Goal: Navigation & Orientation: Find specific page/section

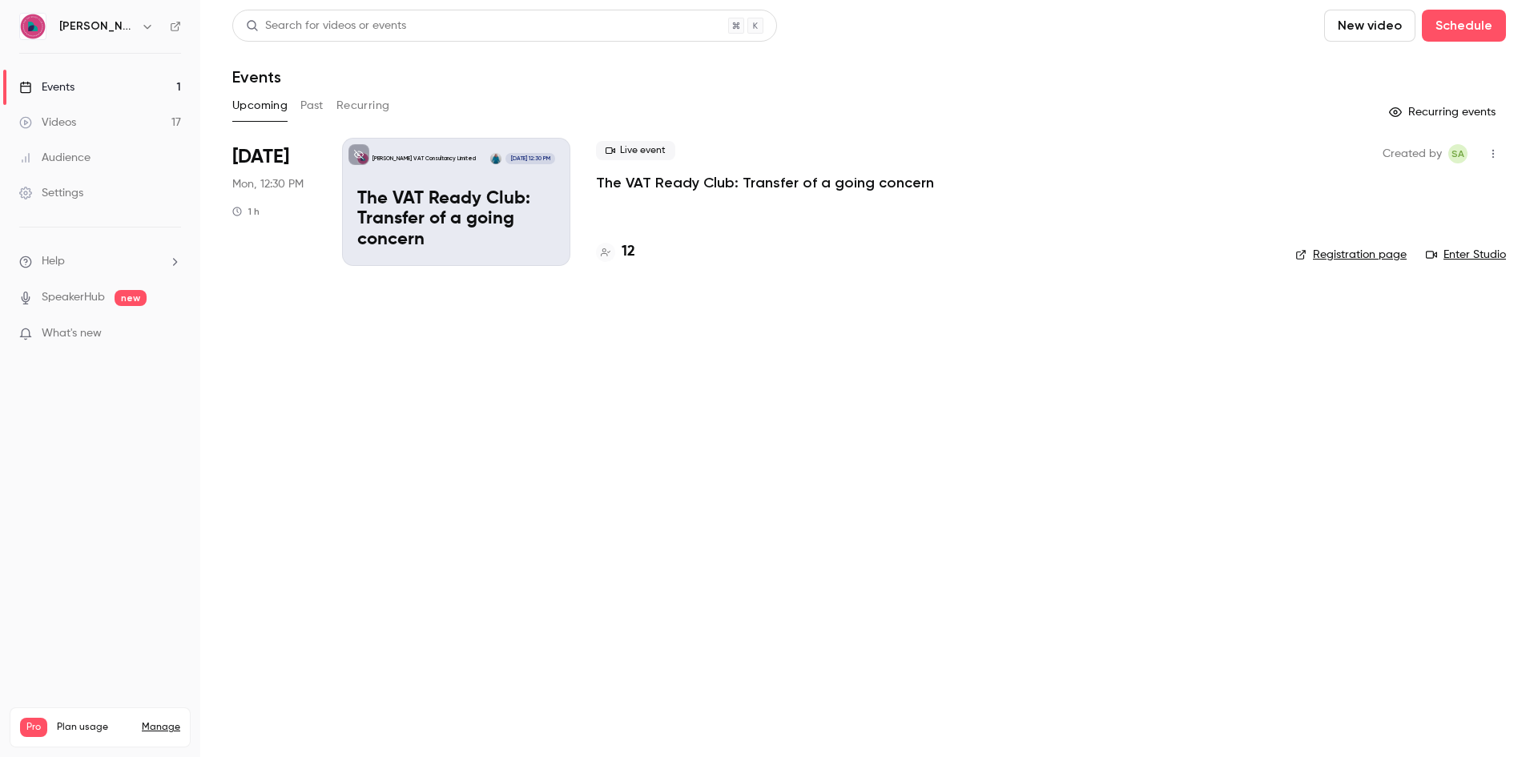
click at [630, 248] on h4 "12" at bounding box center [629, 252] width 14 height 22
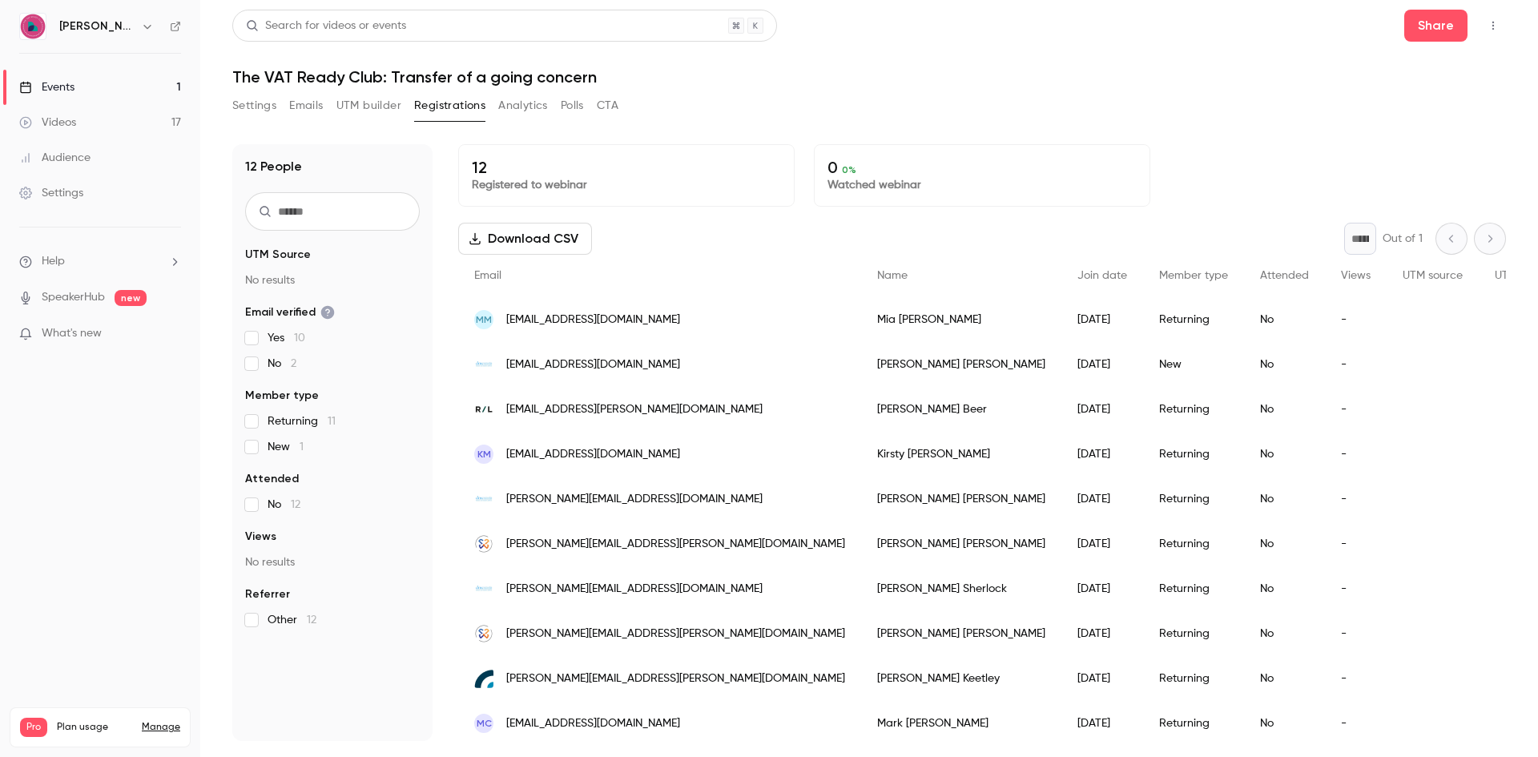
click at [83, 78] on link "Events 1" at bounding box center [100, 87] width 200 height 35
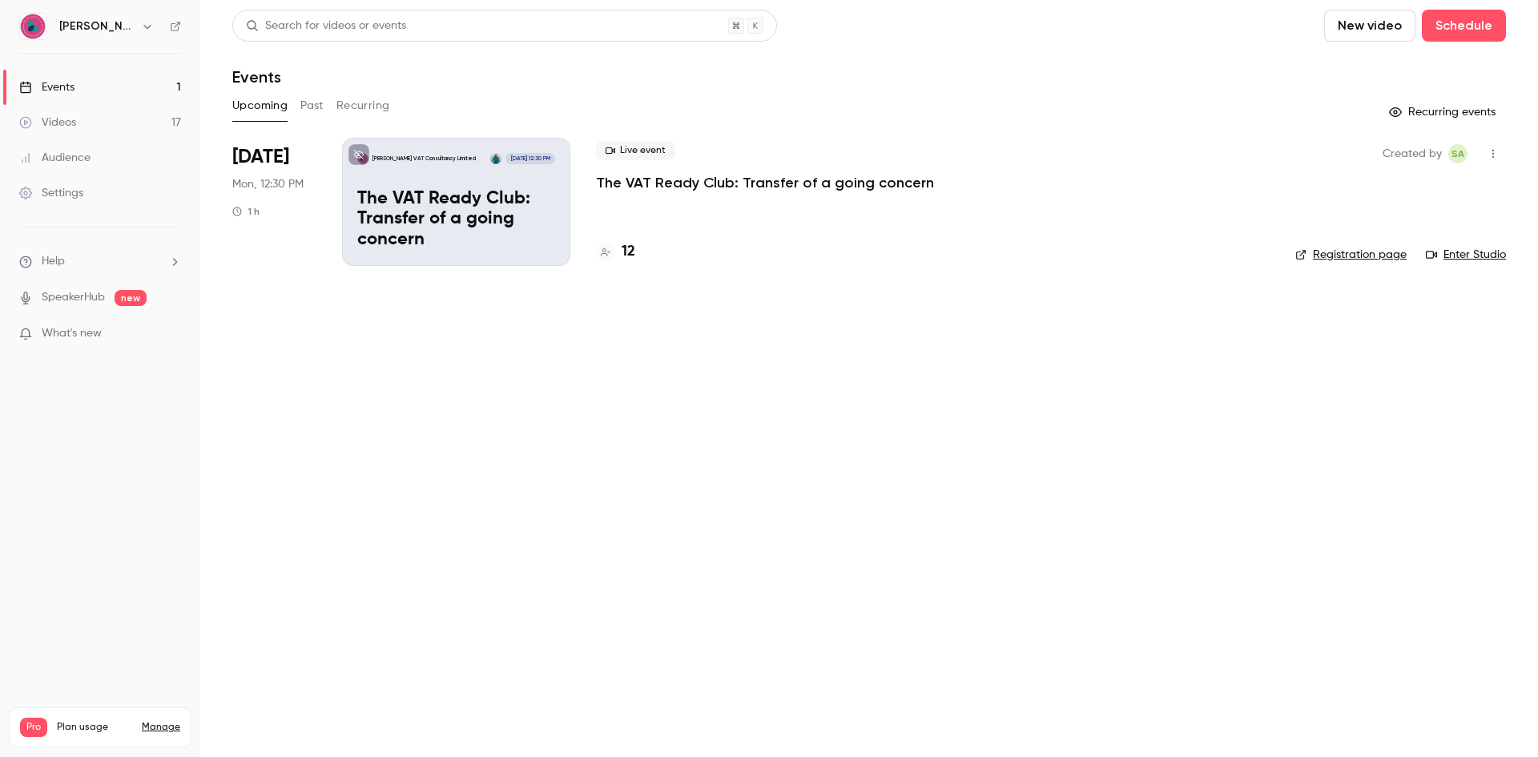
click at [1464, 256] on link "Enter Studio" at bounding box center [1466, 255] width 80 height 16
